Goal: Participate in discussion: Engage in conversation with other users on a specific topic

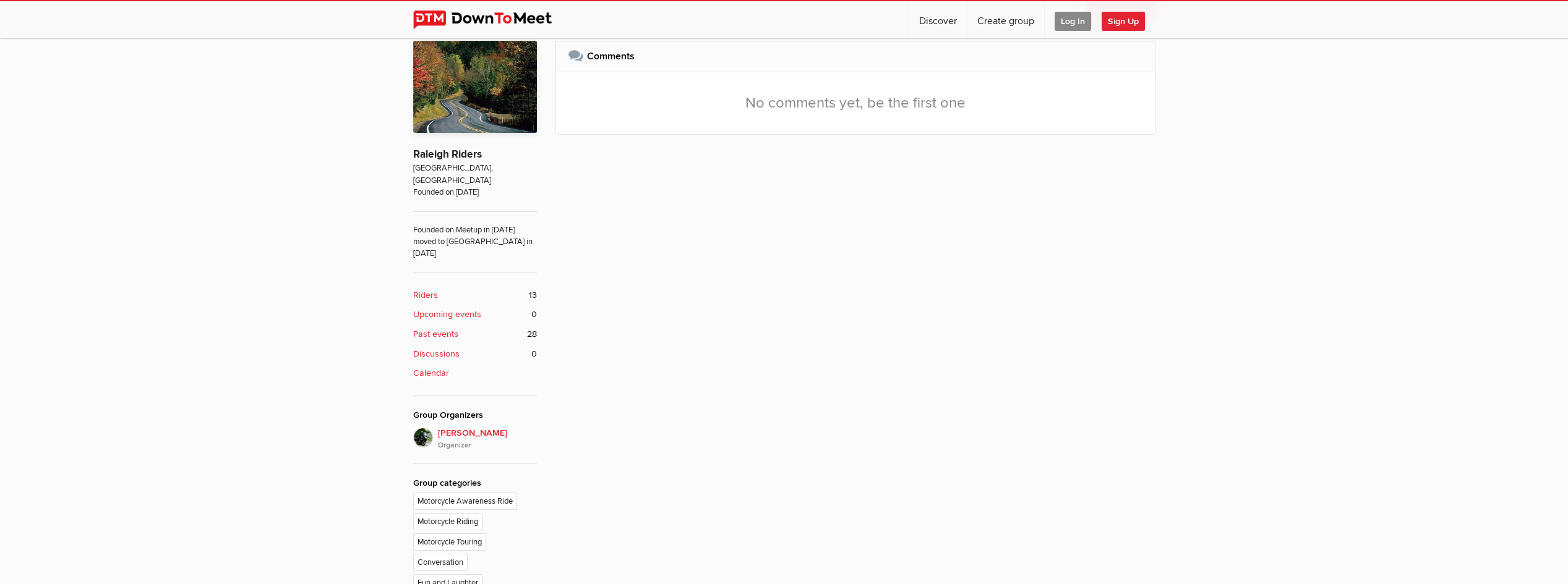
scroll to position [577, 0]
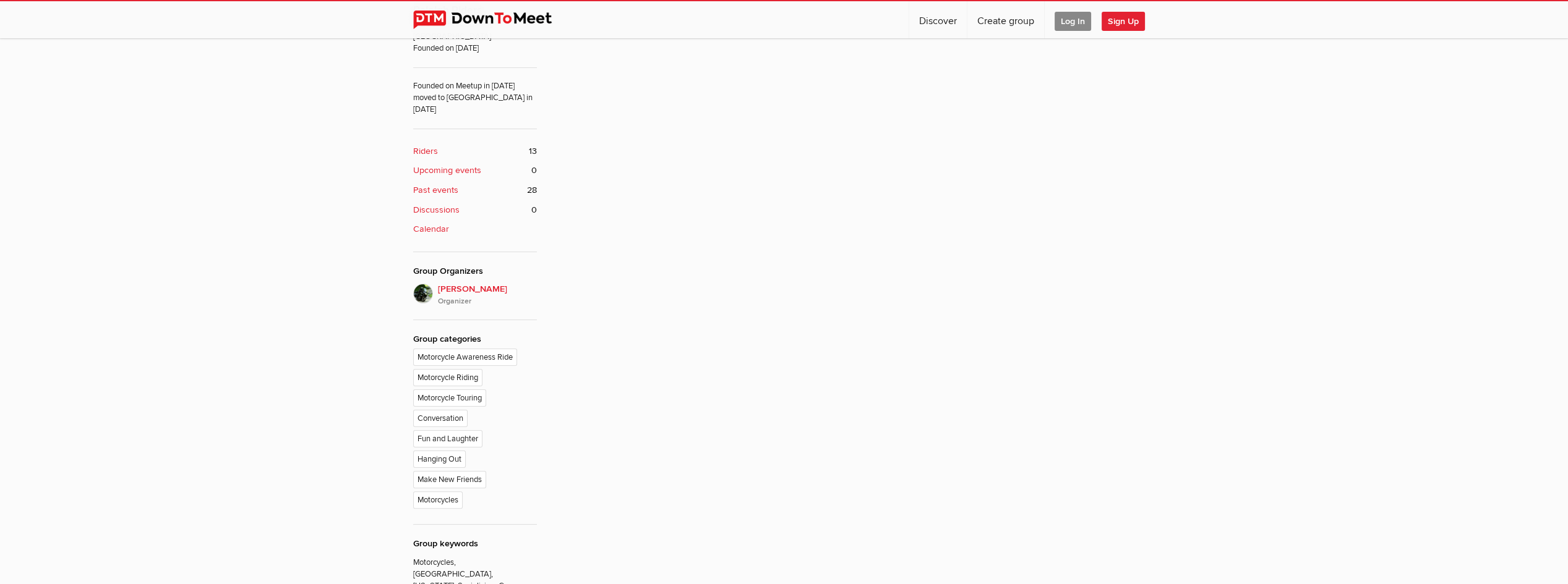
click at [424, 144] on b "Riders" at bounding box center [425, 151] width 25 height 14
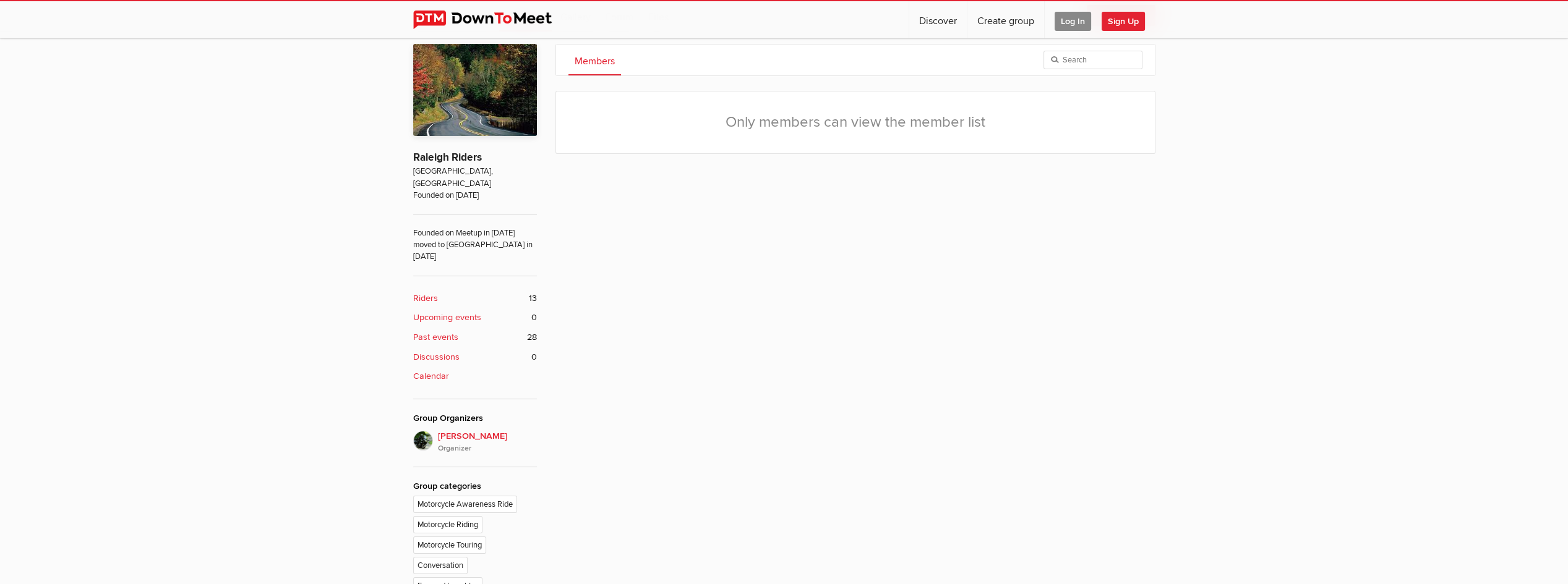
click at [1085, 20] on span "Log In" at bounding box center [1073, 21] width 37 height 19
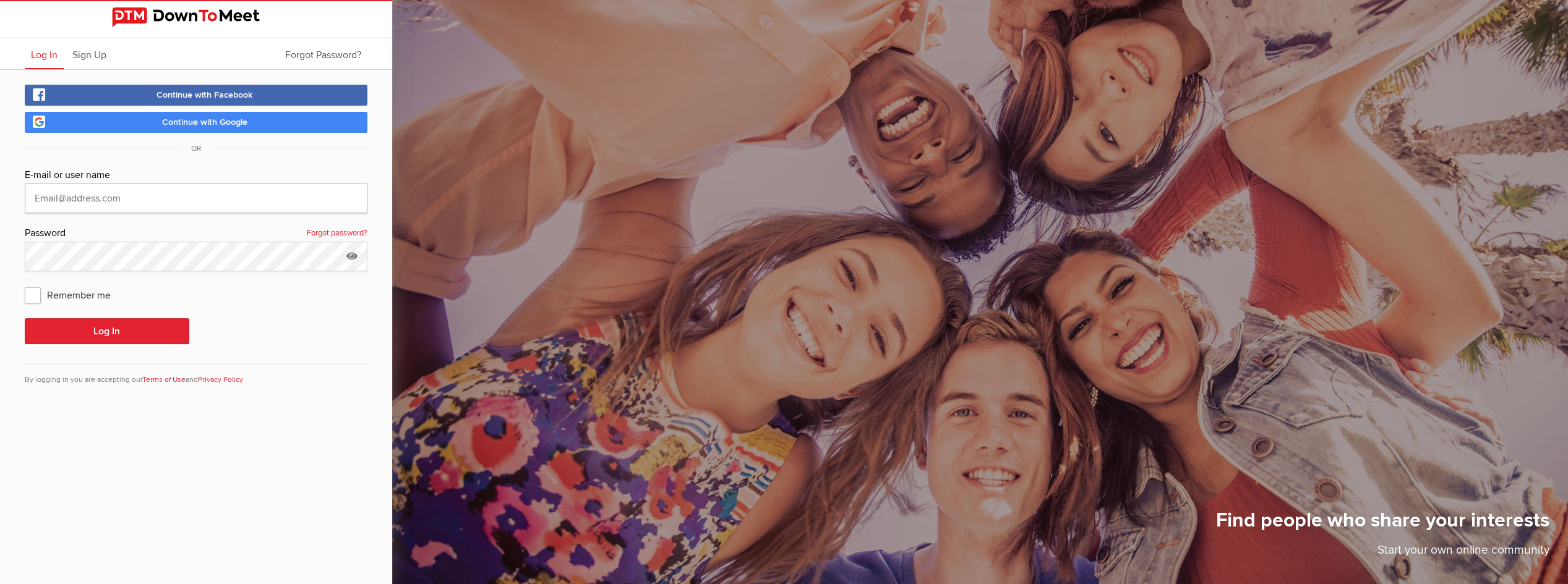
type input "[PERSON_NAME][EMAIL_ADDRESS][DOMAIN_NAME]"
click at [352, 257] on icon at bounding box center [352, 255] width 18 height 28
click at [34, 296] on span "Remember me" at bounding box center [74, 295] width 98 height 22
click at [25, 283] on input "Remember me" at bounding box center [24, 283] width 1 height 1
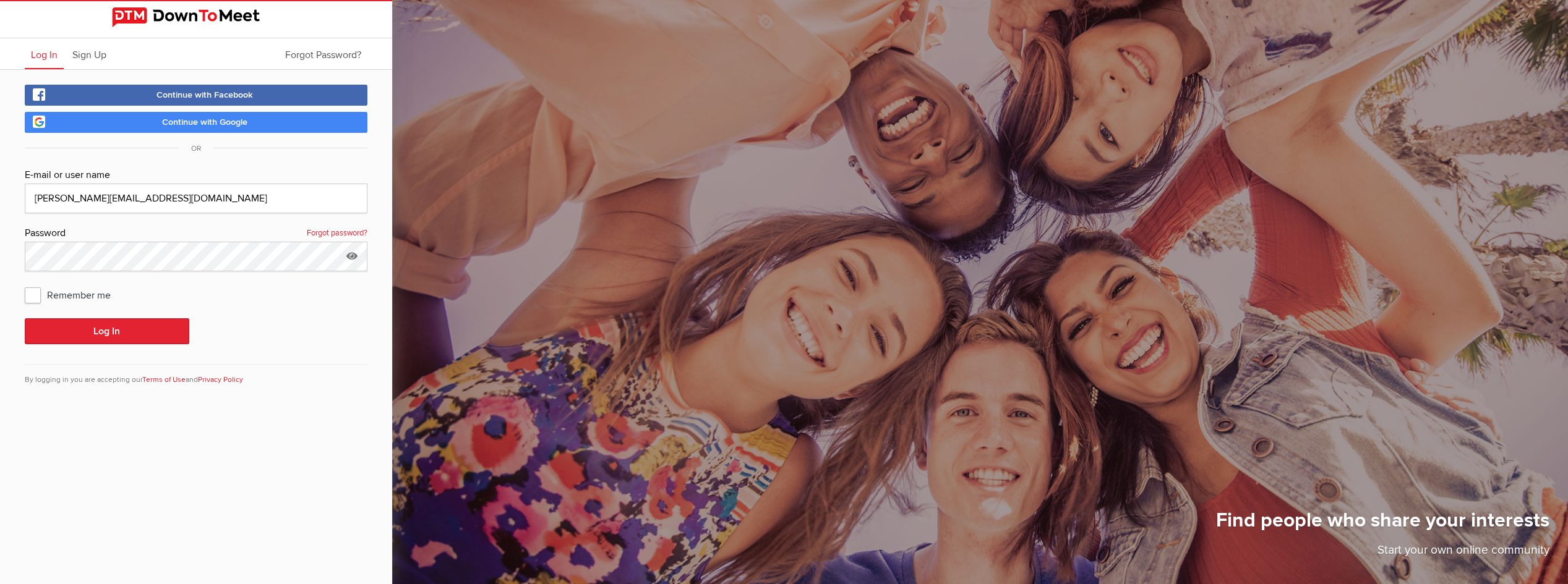
checkbox input "true"
click at [66, 330] on button "Log In" at bounding box center [107, 331] width 165 height 26
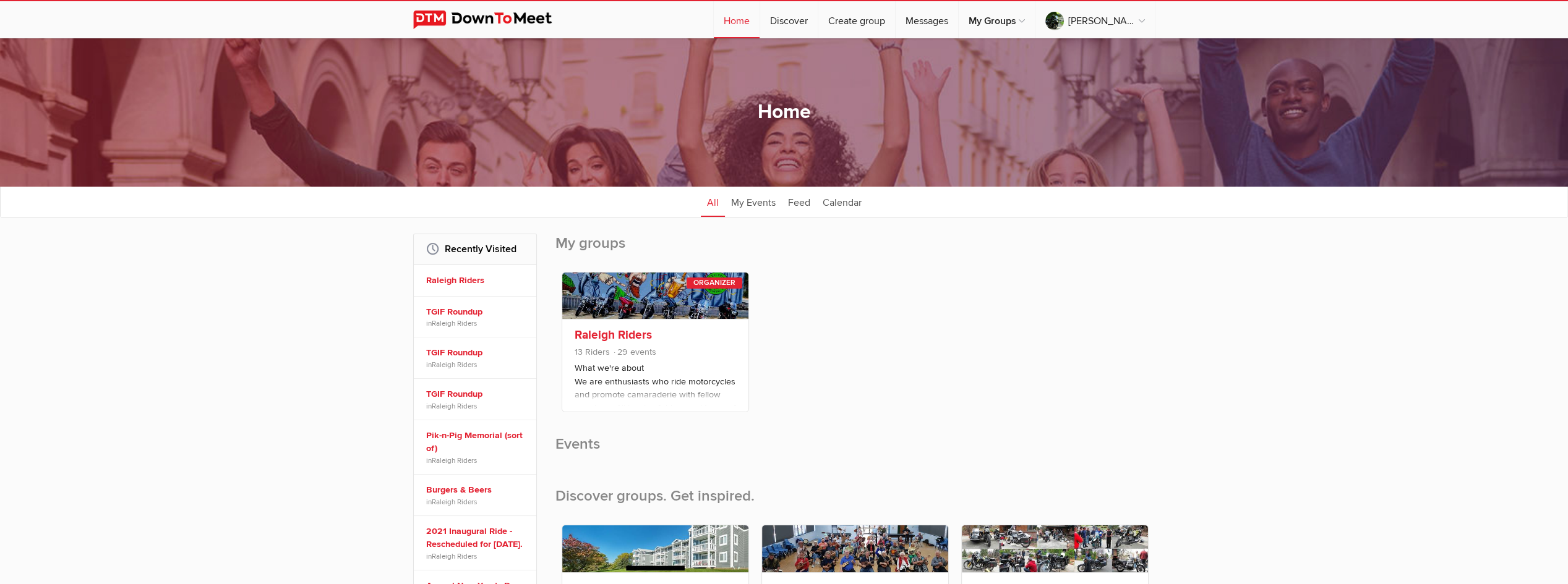
click at [601, 293] on link at bounding box center [655, 295] width 186 height 47
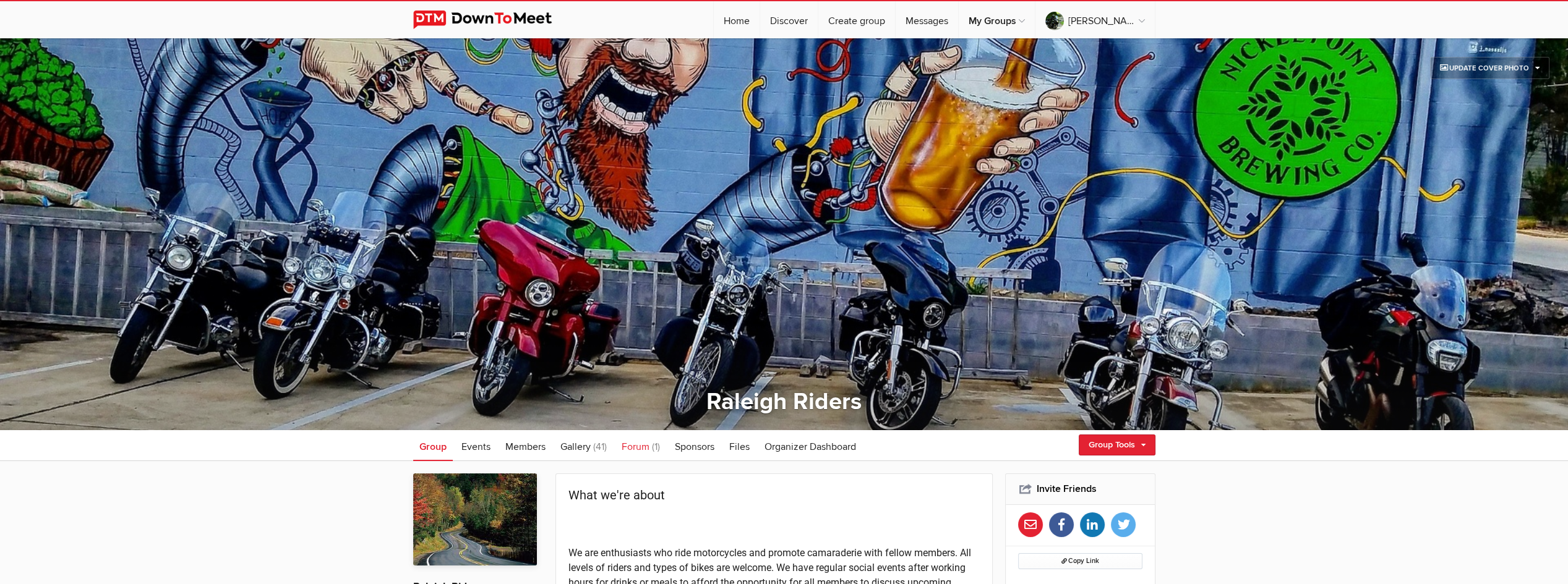
click at [657, 446] on span "(1)" at bounding box center [656, 447] width 8 height 12
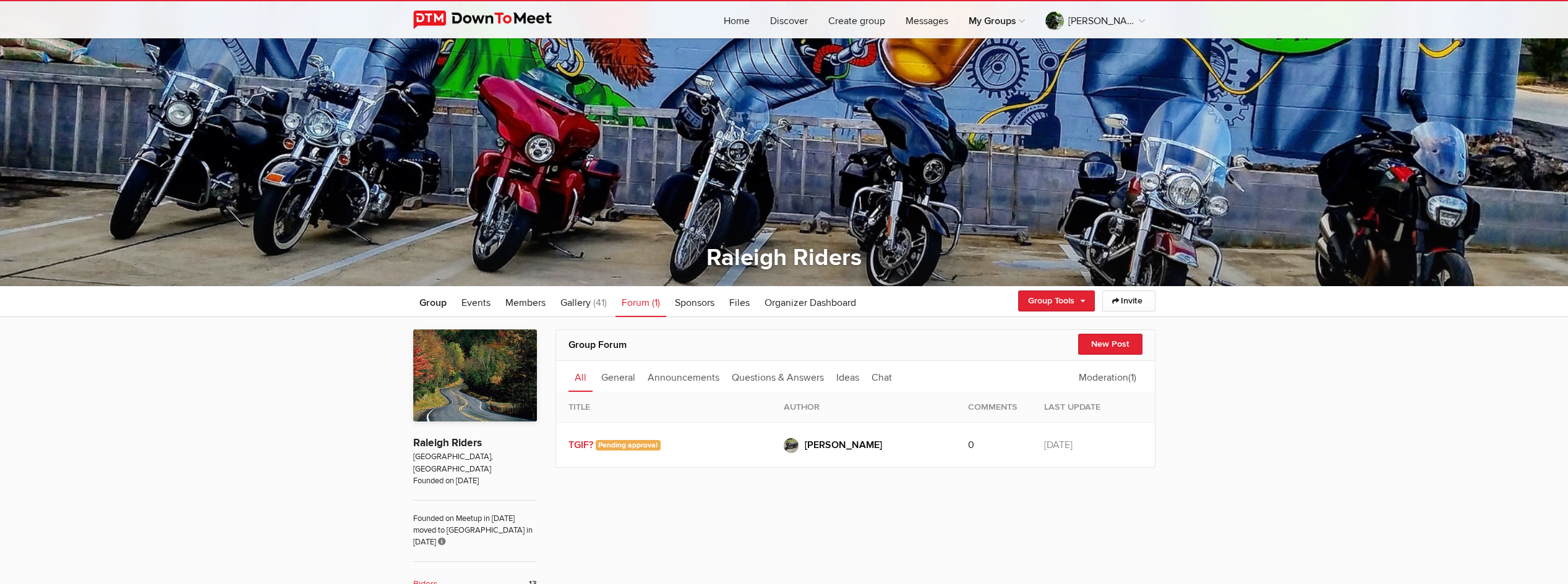
scroll to position [288, 0]
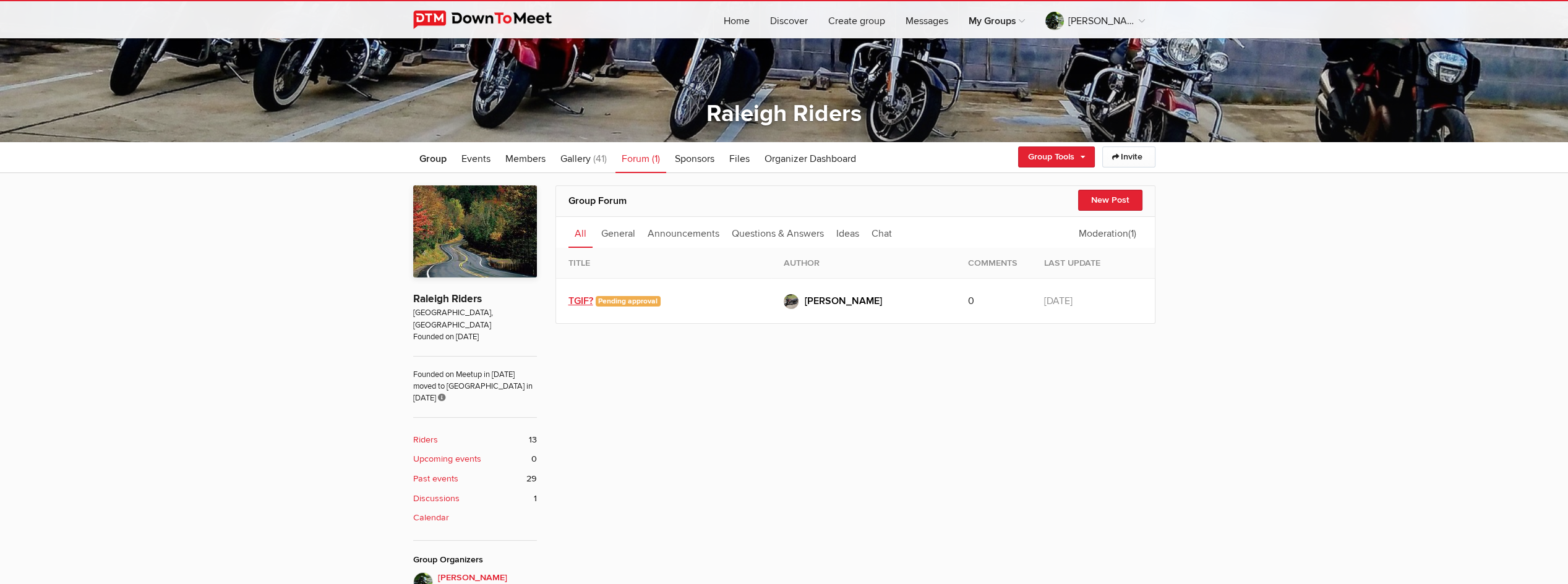
click at [574, 301] on link "TGIF?" at bounding box center [581, 301] width 25 height 12
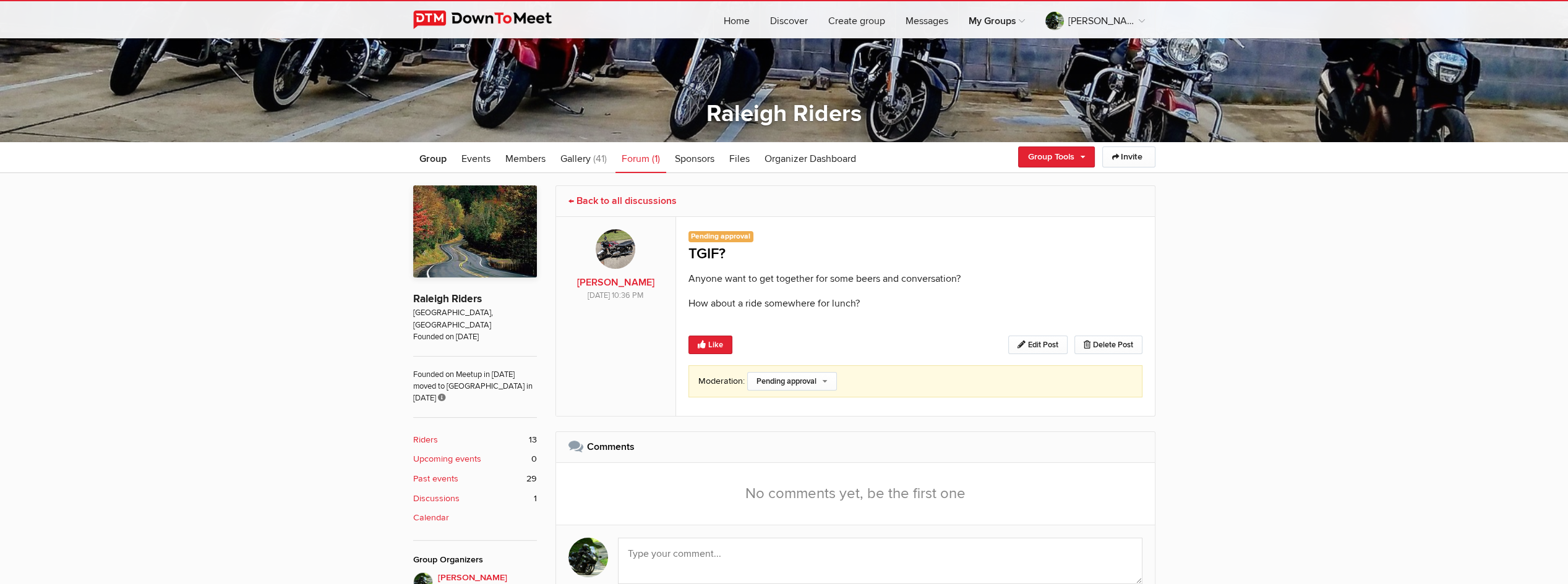
scroll to position [432, 0]
